Goal: Communication & Community: Answer question/provide support

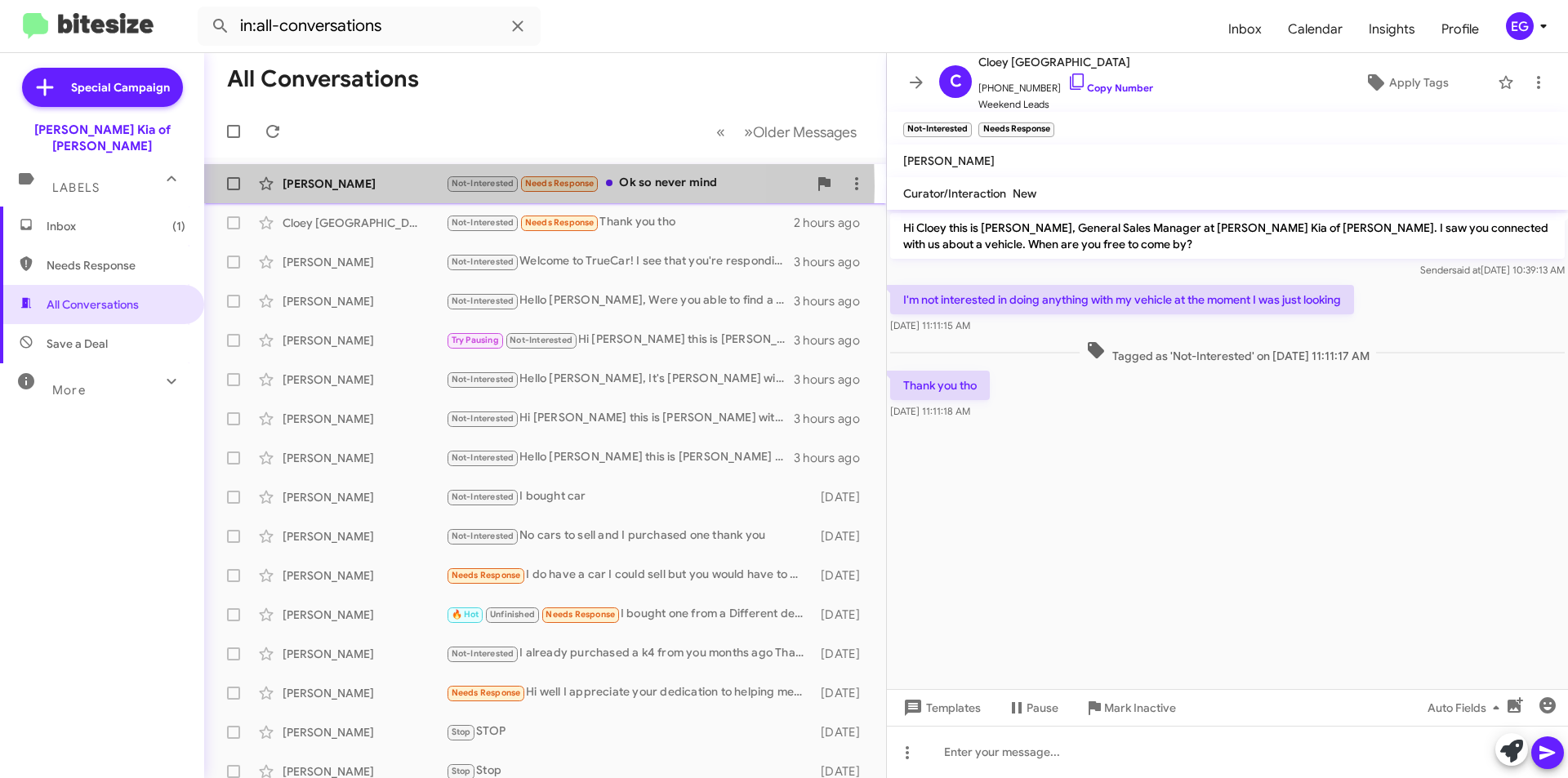
click at [405, 186] on div "[PERSON_NAME]" at bounding box center [364, 183] width 163 height 16
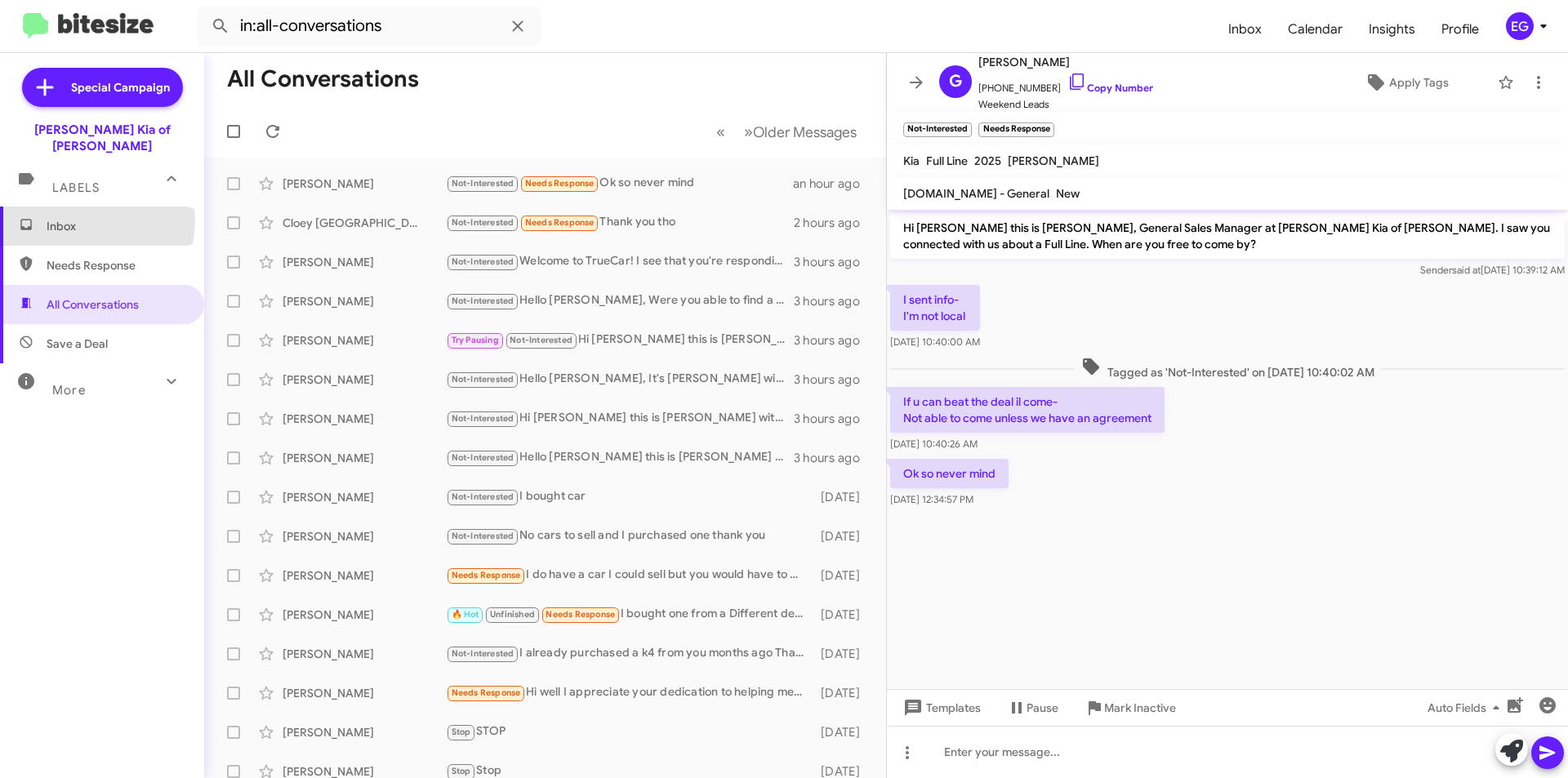
click at [90, 218] on span "Inbox" at bounding box center [116, 225] width 139 height 16
